Goal: Information Seeking & Learning: Learn about a topic

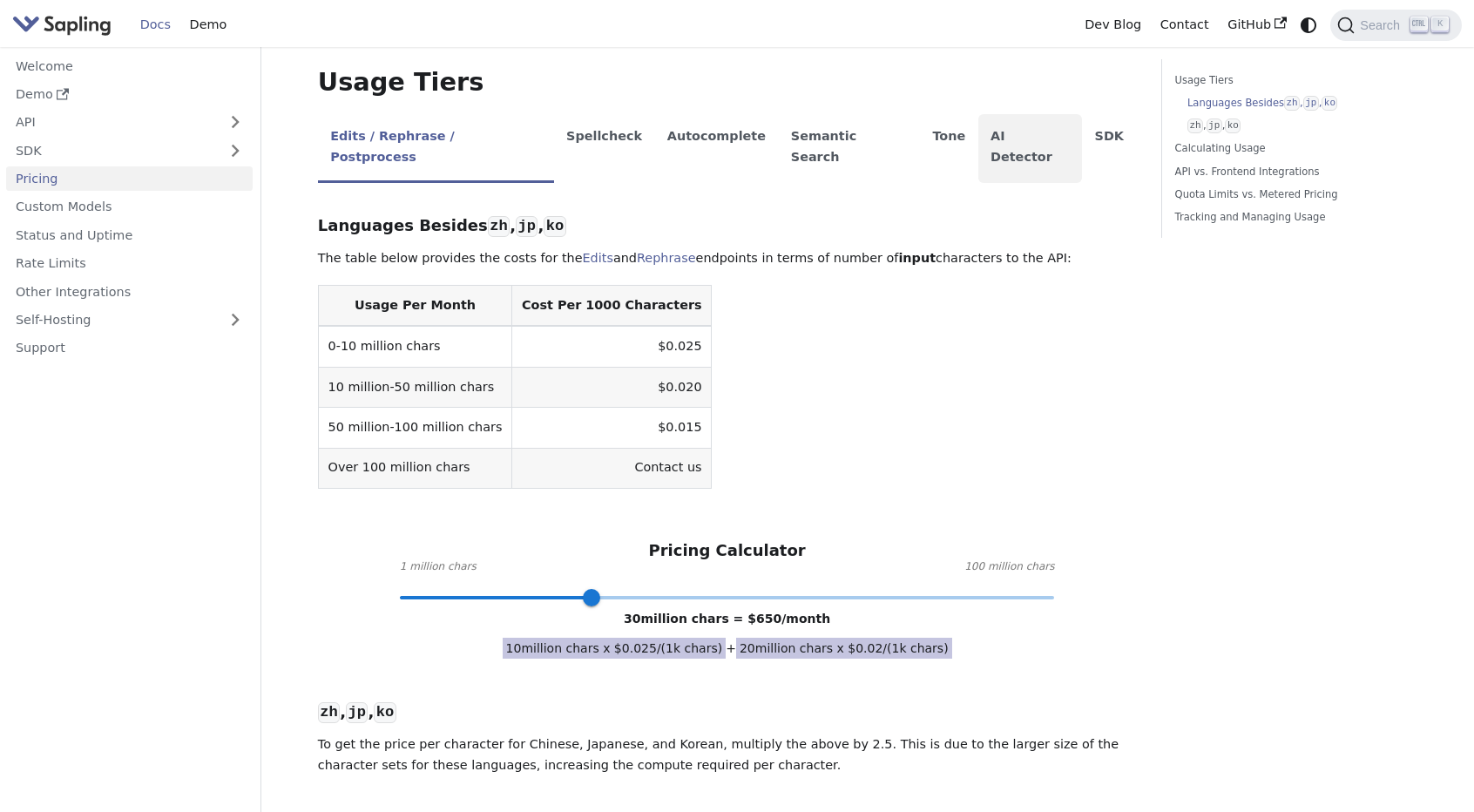
click at [979, 122] on li "AI Detector" at bounding box center [1031, 149] width 104 height 69
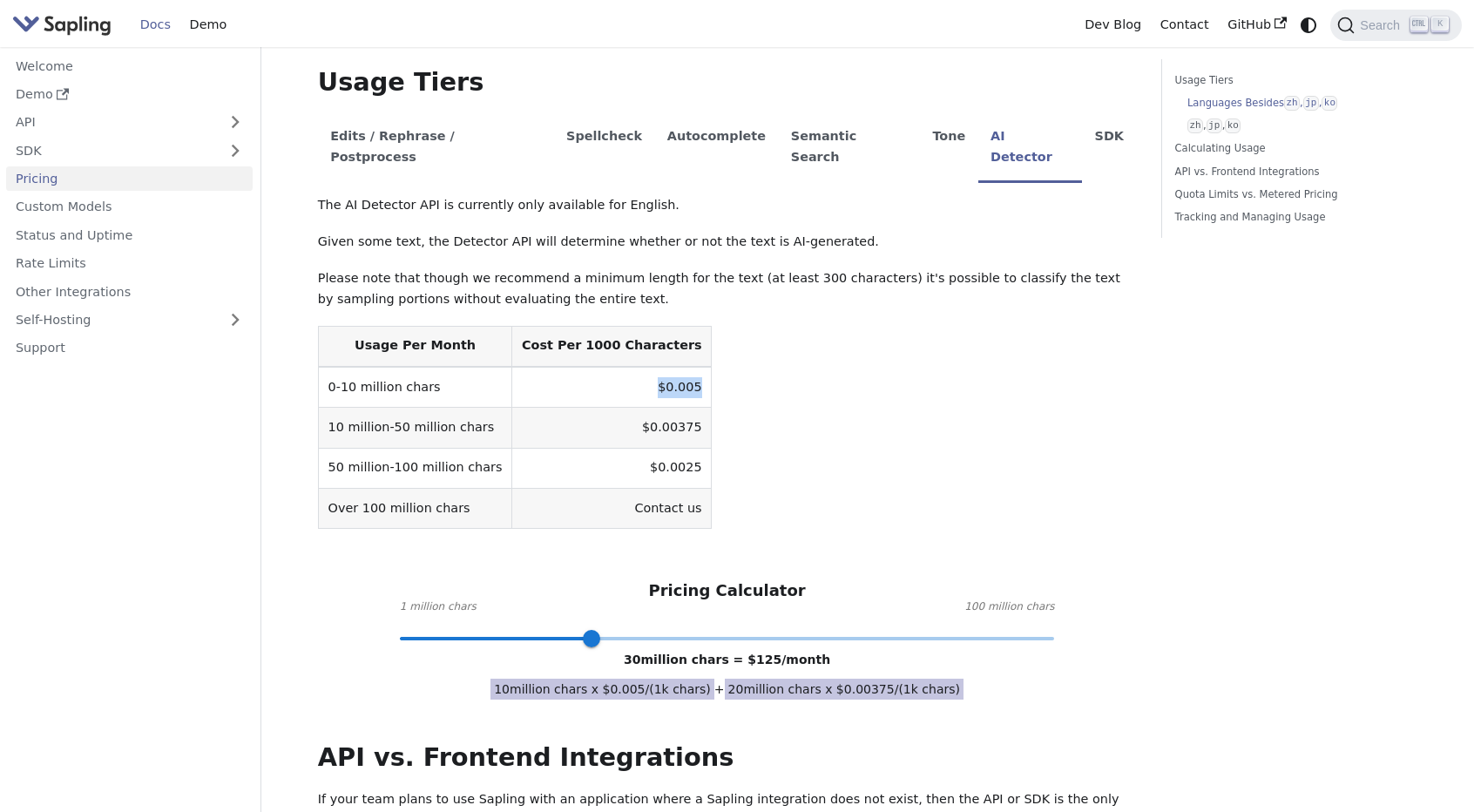
drag, startPoint x: 611, startPoint y: 344, endPoint x: 717, endPoint y: 344, distance: 106.0
click at [717, 344] on table "Usage Per Month Cost Per 1000 Characters 0-10 million chars $0.005 10 million-5…" at bounding box center [727, 427] width 819 height 203
drag, startPoint x: 595, startPoint y: 594, endPoint x: 537, endPoint y: 591, distance: 58.1
click at [537, 629] on span at bounding box center [539, 638] width 17 height 17
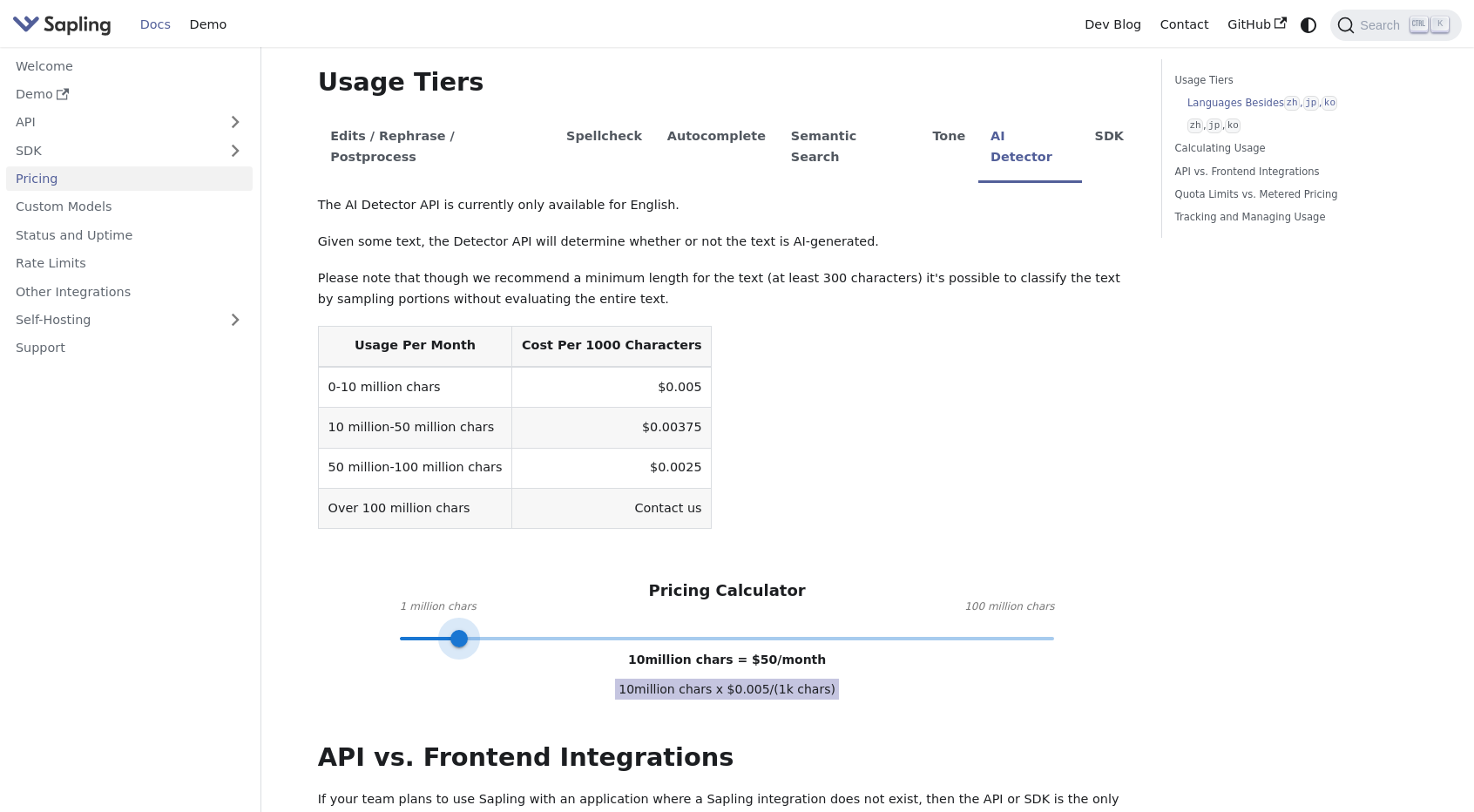
drag, startPoint x: 535, startPoint y: 593, endPoint x: 458, endPoint y: 598, distance: 77.2
click at [458, 629] on span at bounding box center [459, 638] width 17 height 17
click at [345, 581] on div "Pricing Calculator 1 million chars 100 million chars 10 million chars = $ 50 /m…" at bounding box center [727, 609] width 819 height 57
drag, startPoint x: 458, startPoint y: 593, endPoint x: 406, endPoint y: 593, distance: 52.0
click at [406, 629] on span at bounding box center [406, 638] width 17 height 17
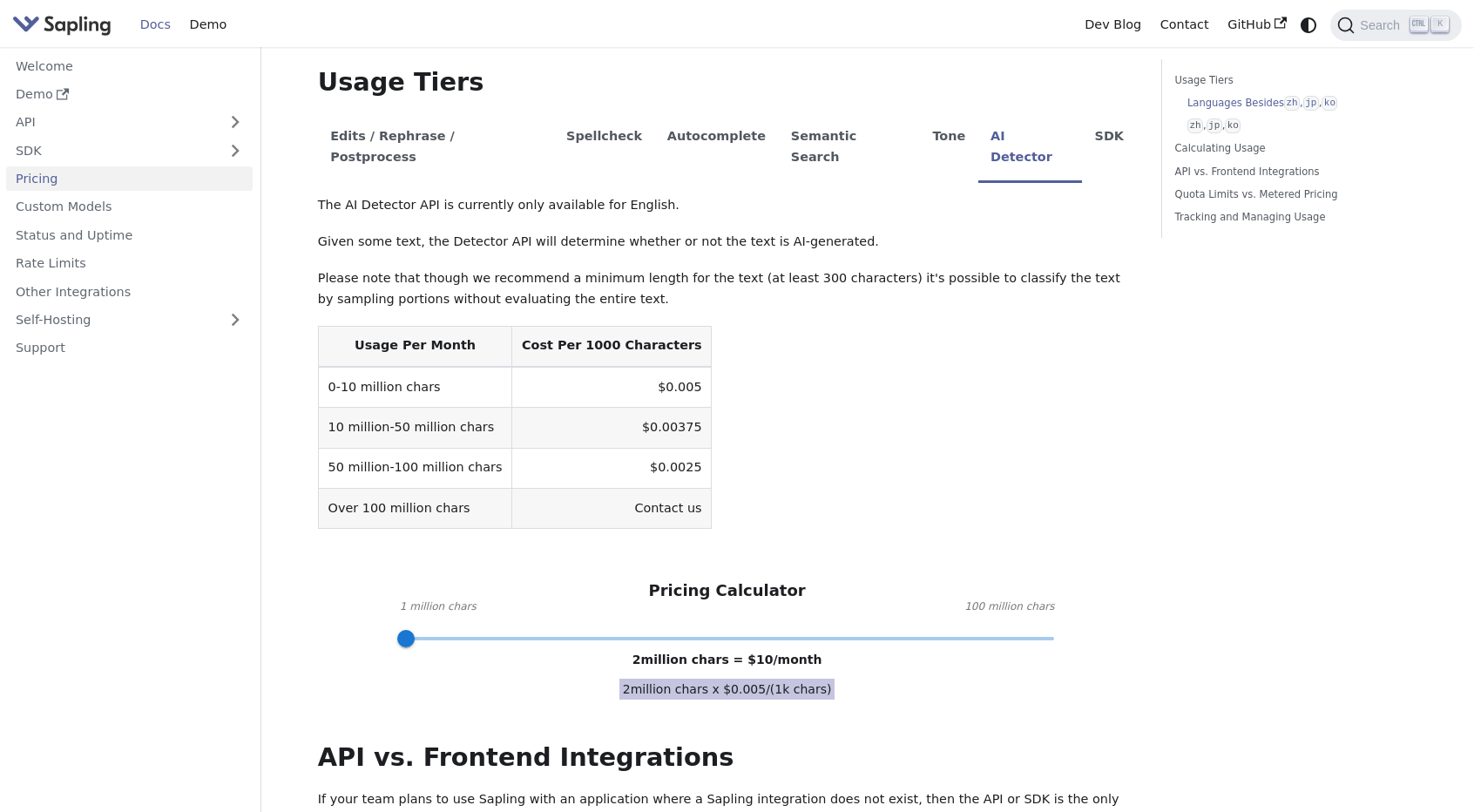
click at [354, 581] on div "Pricing Calculator 1 million chars 100 million chars 2 million chars = $ 10 /mo…" at bounding box center [727, 609] width 819 height 57
type input "3"
click at [413, 629] on span at bounding box center [413, 638] width 17 height 17
click at [572, 581] on div "Pricing Calculator 1 million chars 100 million chars 3 million chars = $ 15 /mo…" at bounding box center [727, 609] width 819 height 57
